Goal: Navigation & Orientation: Find specific page/section

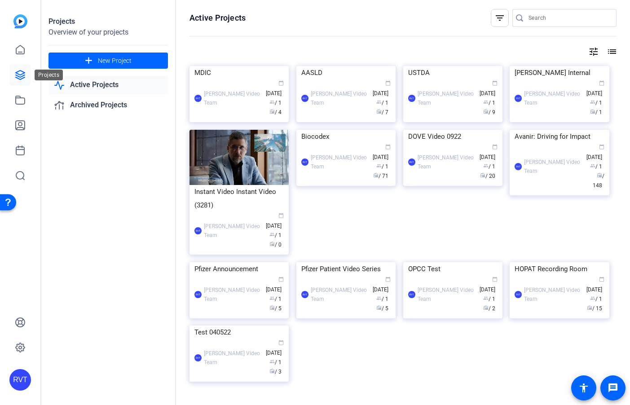
click at [19, 79] on icon at bounding box center [20, 75] width 9 height 9
click at [21, 49] on icon at bounding box center [20, 49] width 11 height 11
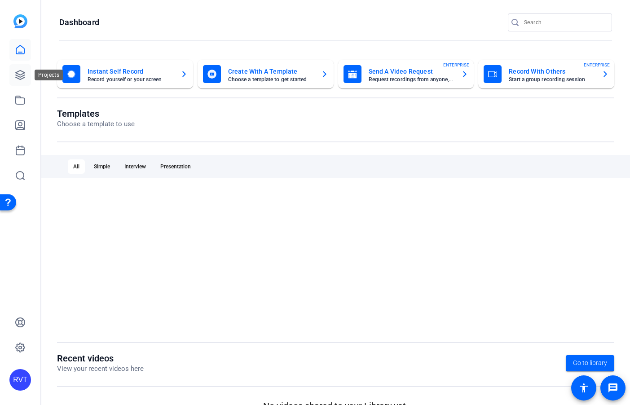
click at [21, 75] on icon at bounding box center [20, 75] width 9 height 9
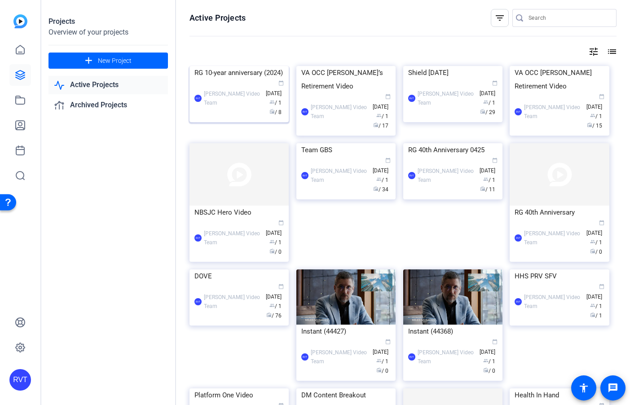
click at [253, 80] on div "RG 10-year anniversary (2024)" at bounding box center [239, 72] width 89 height 13
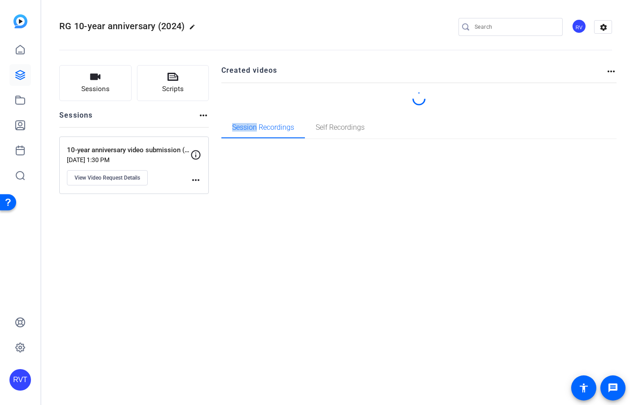
click at [253, 126] on span "Session Recordings" at bounding box center [263, 127] width 62 height 7
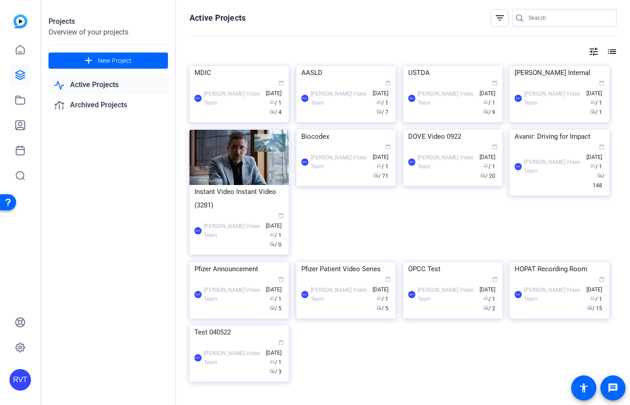
click at [20, 76] on icon at bounding box center [20, 75] width 11 height 11
click at [20, 73] on icon at bounding box center [20, 75] width 11 height 11
click at [21, 49] on icon at bounding box center [20, 49] width 11 height 11
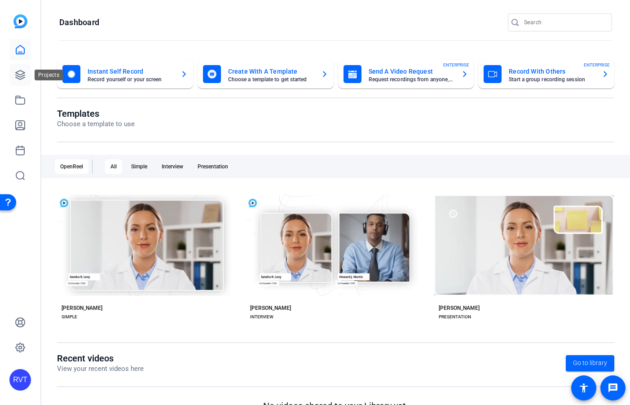
click at [20, 71] on icon at bounding box center [20, 75] width 9 height 9
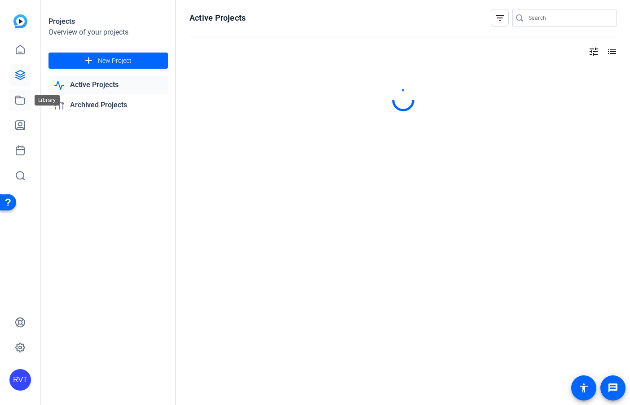
click at [20, 99] on icon at bounding box center [20, 100] width 11 height 11
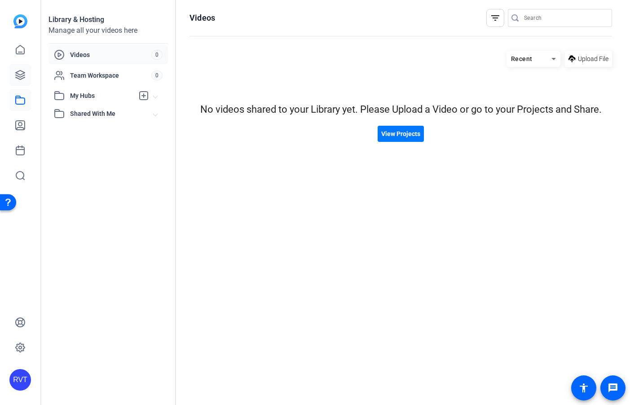
click at [21, 75] on icon at bounding box center [20, 75] width 9 height 9
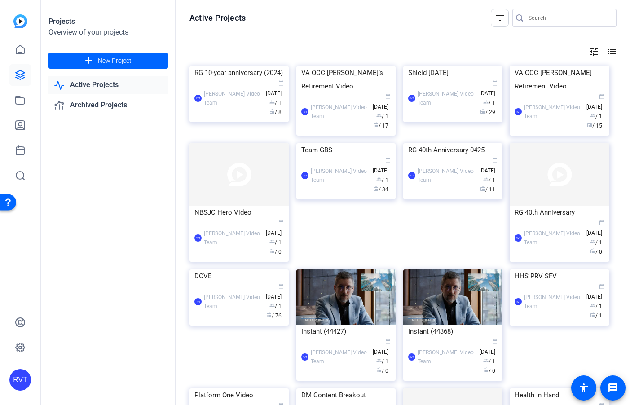
click at [180, 71] on div "Active Projects filter_list tune list RG 10-year anniversary (2024) RVT Reingol…" at bounding box center [403, 202] width 454 height 405
